Goal: Task Accomplishment & Management: Manage account settings

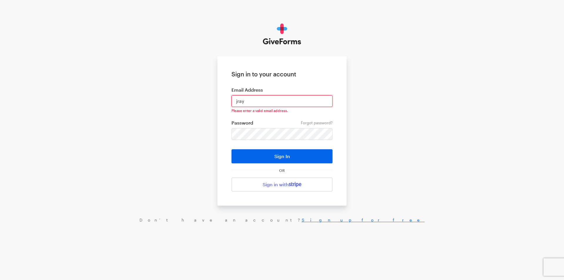
click at [260, 98] on input "jray" at bounding box center [282, 101] width 101 height 12
type input "jray@brightfocus.org"
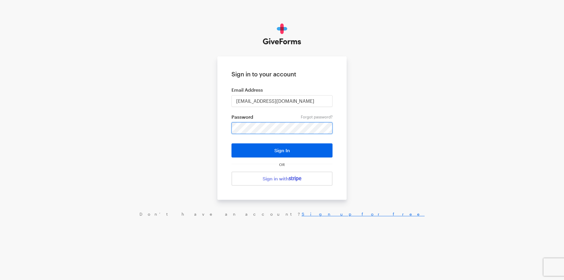
click at [232, 143] on button "Sign In" at bounding box center [282, 150] width 101 height 14
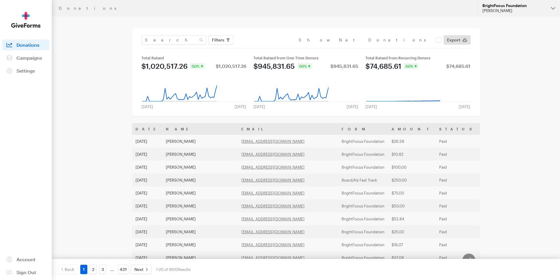
click at [503, 8] on button "BrightFocus Foundation Julie Ray" at bounding box center [519, 8] width 82 height 16
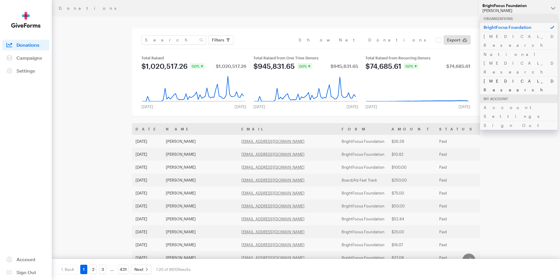
click at [488, 76] on link "[MEDICAL_DATA] Research" at bounding box center [519, 85] width 78 height 18
